Goal: Use online tool/utility: Use online tool/utility

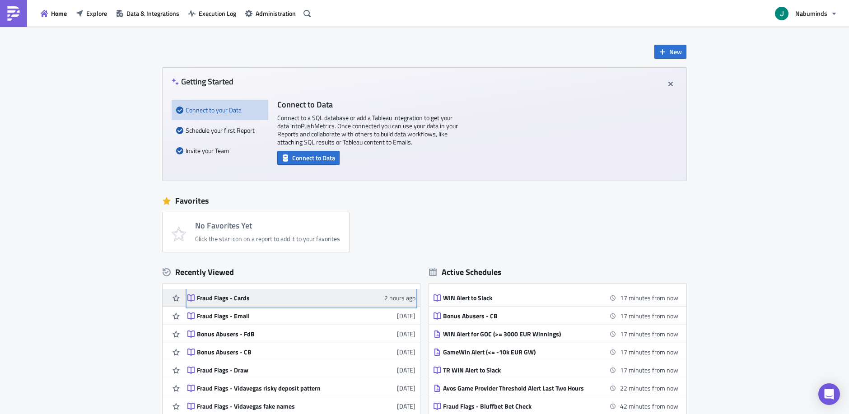
click at [315, 295] on div "Fraud Flags - Cards" at bounding box center [276, 298] width 158 height 8
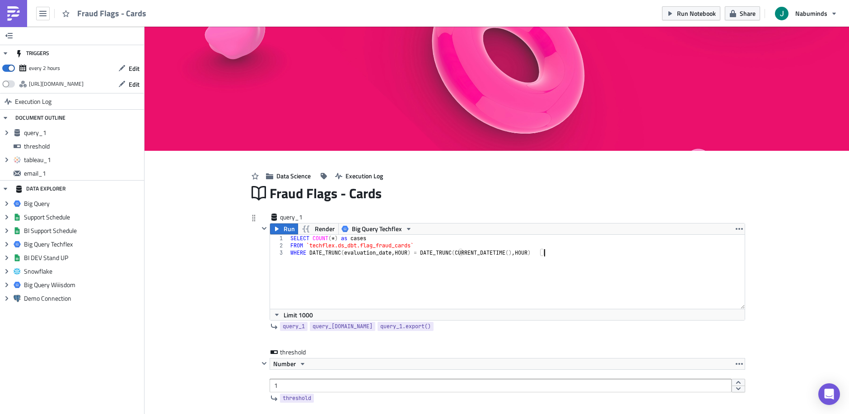
click at [357, 257] on div "SELECT COUNT ( * ) as cases FROM `techflex.ds_dbt.flag_fraud_cards` WHERE DATE_…" at bounding box center [521, 279] width 467 height 88
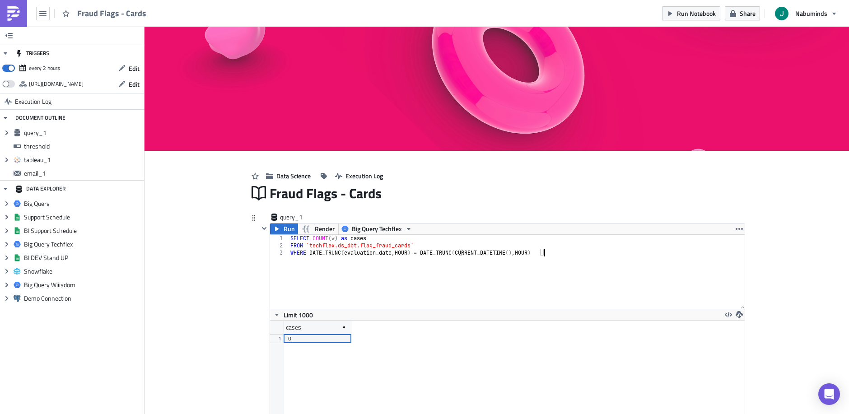
scroll to position [103, 474]
type textarea "FROM `techflex.ds_dbt.flag_fraud_cards` WHERE DATE_TRUNC(evaluation_date, HOUR)…"
